Goal: Task Accomplishment & Management: Complete application form

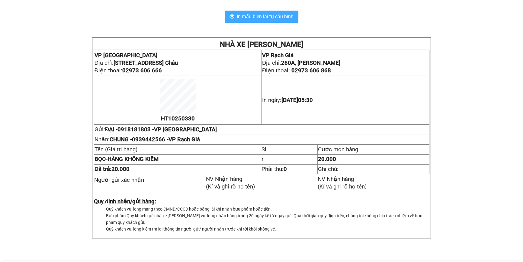
click at [275, 19] on span "In mẫu biên lai tự cấu hình" at bounding box center [265, 17] width 57 height 8
click at [260, 18] on span "In mẫu biên lai tự cấu hình" at bounding box center [265, 17] width 57 height 8
click at [262, 17] on span "In mẫu biên lai tự cấu hình" at bounding box center [265, 17] width 57 height 8
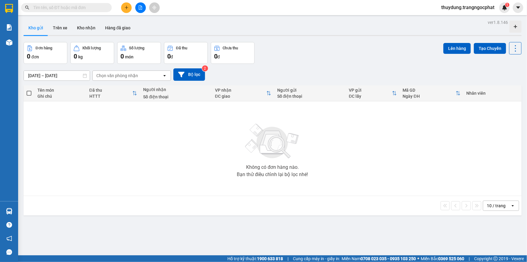
click at [332, 64] on div "11/10/2025 – 13/10/2025 Press the down arrow key to interact with the calendar …" at bounding box center [273, 74] width 498 height 21
click at [66, 9] on input "text" at bounding box center [68, 7] width 71 height 7
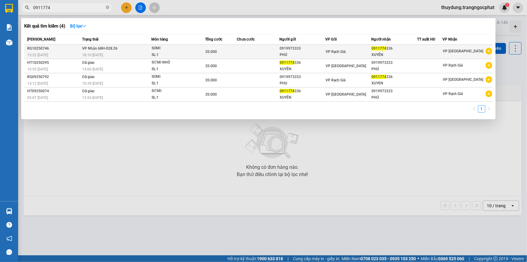
type input "0911774"
click at [209, 54] on div "20.000" at bounding box center [221, 51] width 31 height 7
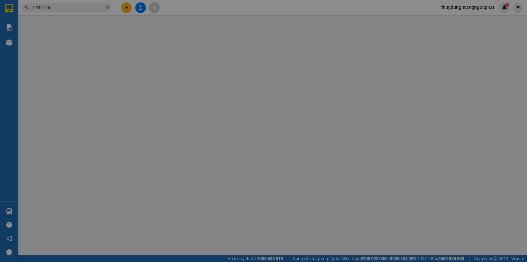
type input "0919973333"
type input "PHÚ"
type input "0911774336"
type input "XUYÊN"
type input "20.000"
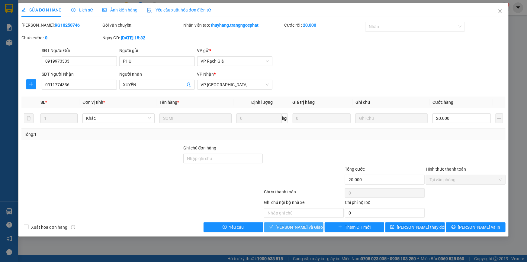
click at [284, 223] on button "Lưu và Giao hàng" at bounding box center [294, 227] width 60 height 10
